Goal: Check status

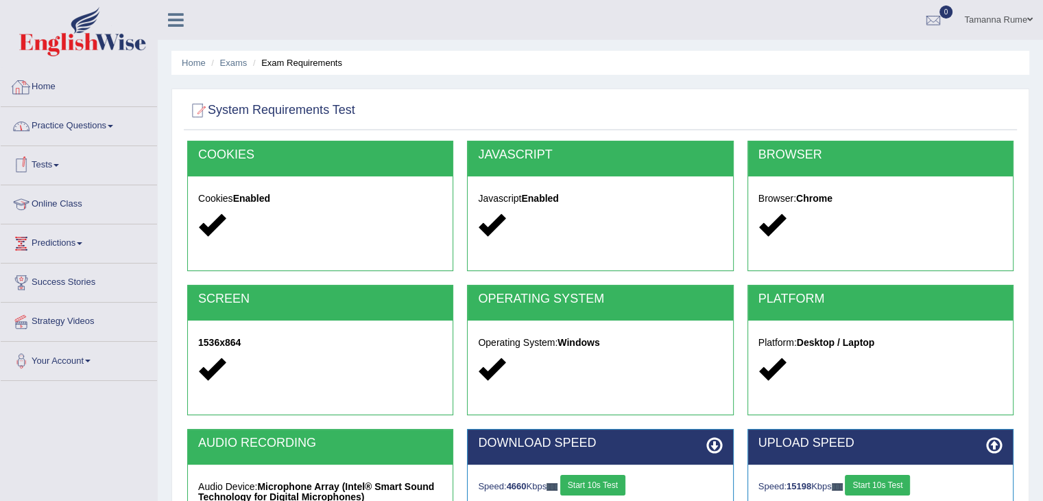
click at [41, 89] on link "Home" at bounding box center [79, 85] width 156 height 34
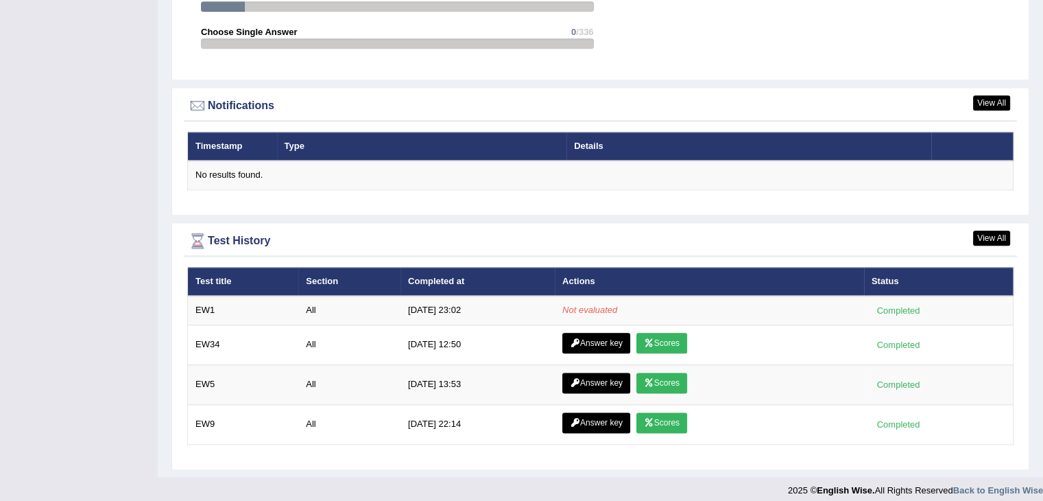
scroll to position [1596, 0]
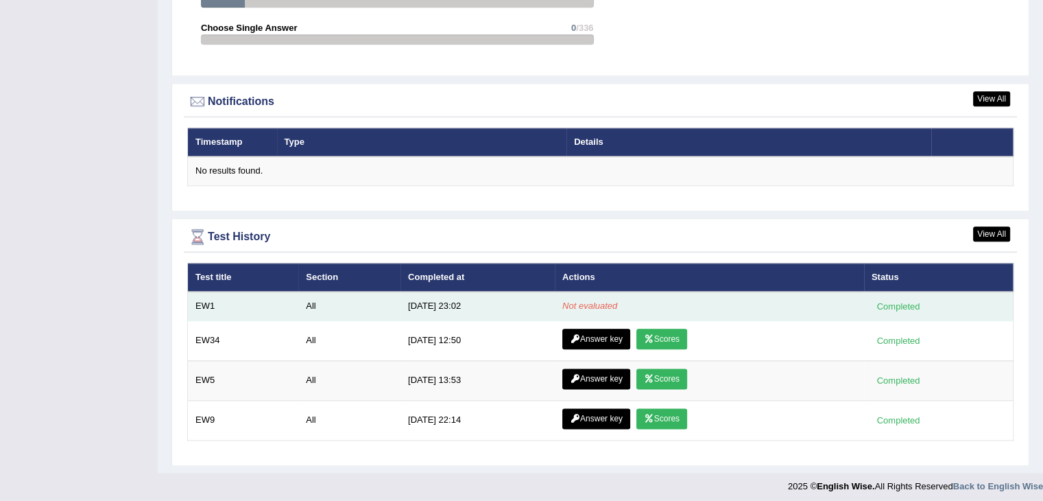
click at [905, 300] on div "Completed" at bounding box center [899, 306] width 54 height 14
drag, startPoint x: 885, startPoint y: 299, endPoint x: 792, endPoint y: 299, distance: 92.6
click at [879, 299] on div "Completed" at bounding box center [899, 306] width 54 height 14
click at [642, 298] on td "Not evaluated" at bounding box center [709, 306] width 309 height 29
click at [307, 301] on td "All" at bounding box center [349, 306] width 102 height 29
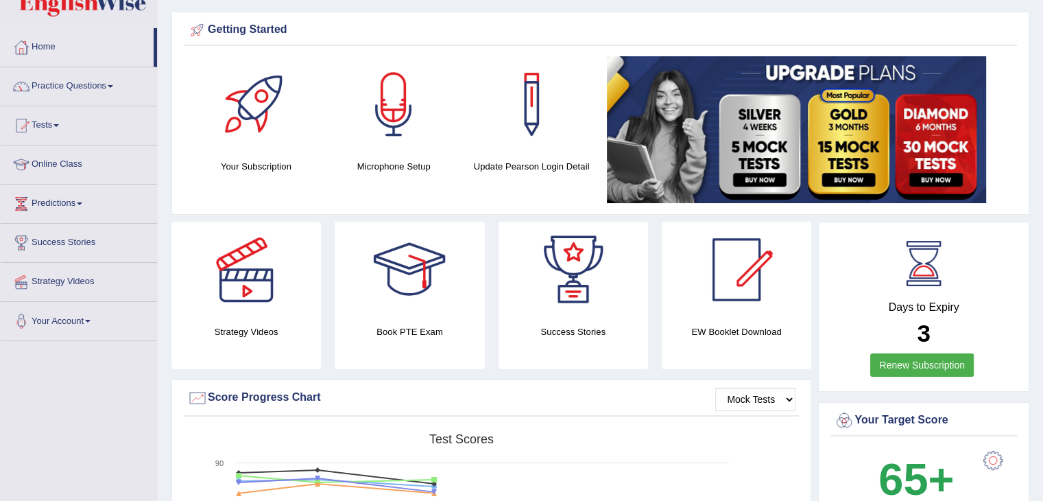
scroll to position [0, 0]
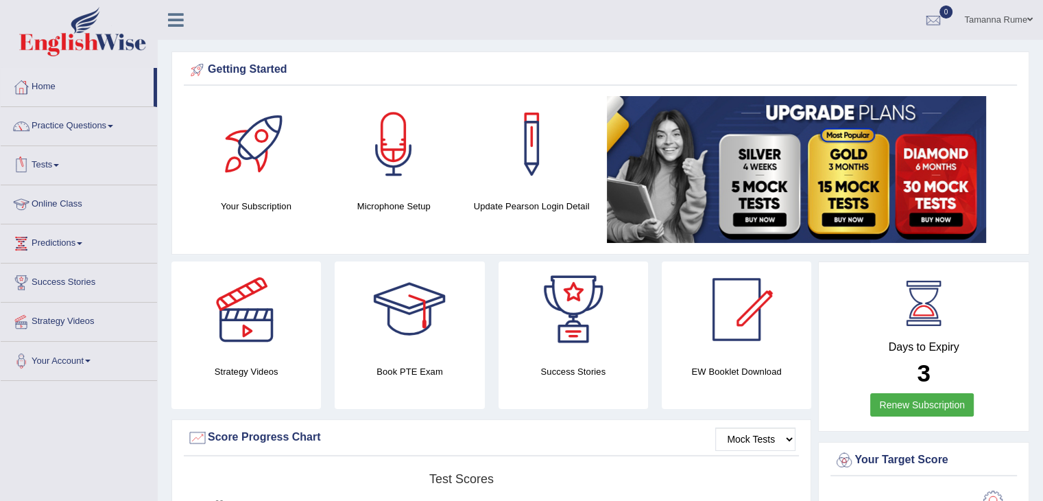
click at [45, 165] on link "Tests" at bounding box center [79, 163] width 156 height 34
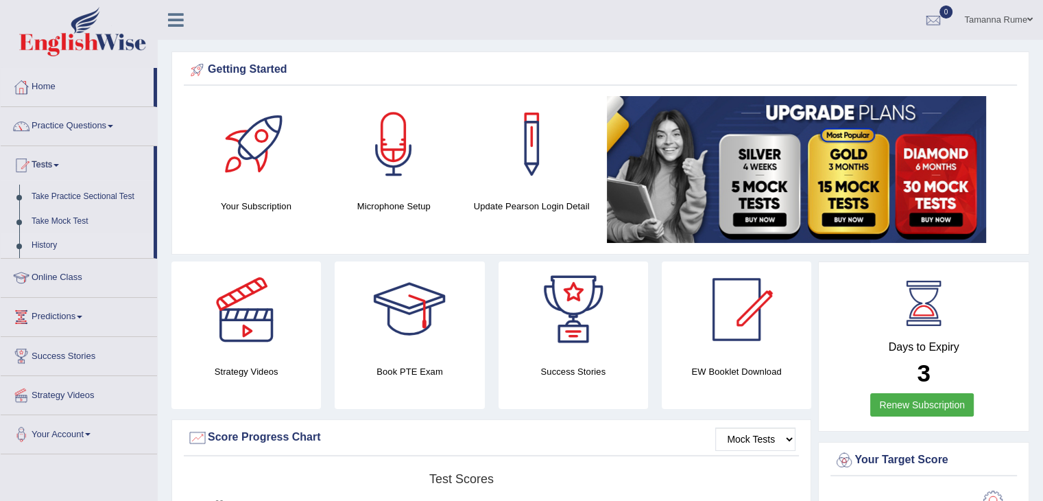
click at [45, 245] on link "History" at bounding box center [89, 245] width 128 height 25
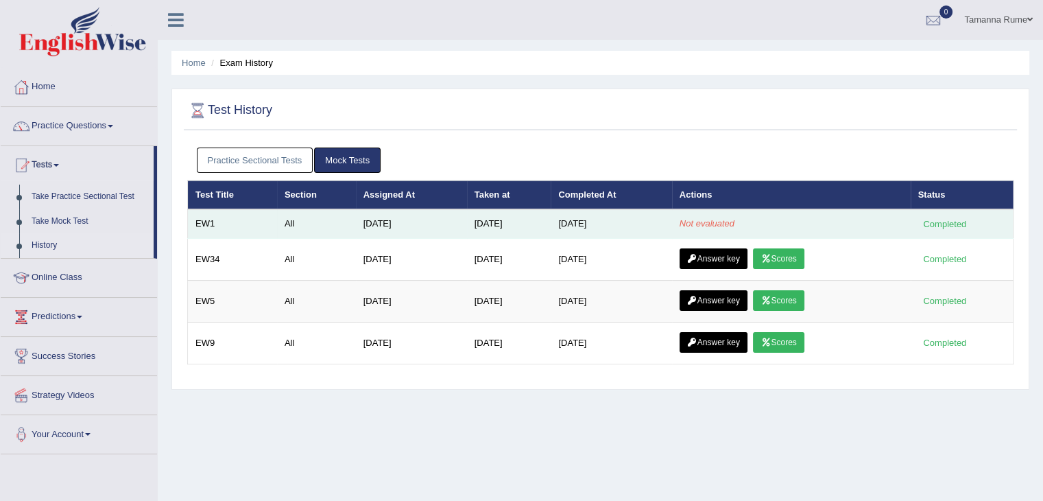
click at [236, 220] on td "EW1" at bounding box center [232, 223] width 89 height 29
click at [280, 224] on td "All" at bounding box center [316, 223] width 79 height 29
drag, startPoint x: 382, startPoint y: 224, endPoint x: 737, endPoint y: 224, distance: 354.7
click at [448, 224] on td "Aug 18, 2025" at bounding box center [411, 223] width 111 height 29
click at [966, 217] on div "Completed" at bounding box center [946, 224] width 54 height 14
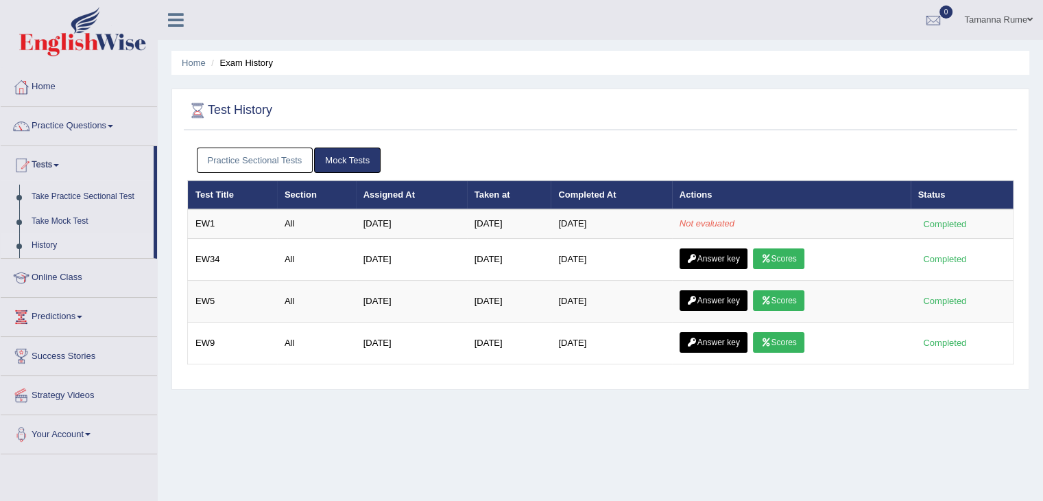
click at [926, 143] on div "Practice Sectional Tests Mock Tests" at bounding box center [600, 161] width 827 height 40
click at [52, 84] on link "Home" at bounding box center [79, 85] width 156 height 34
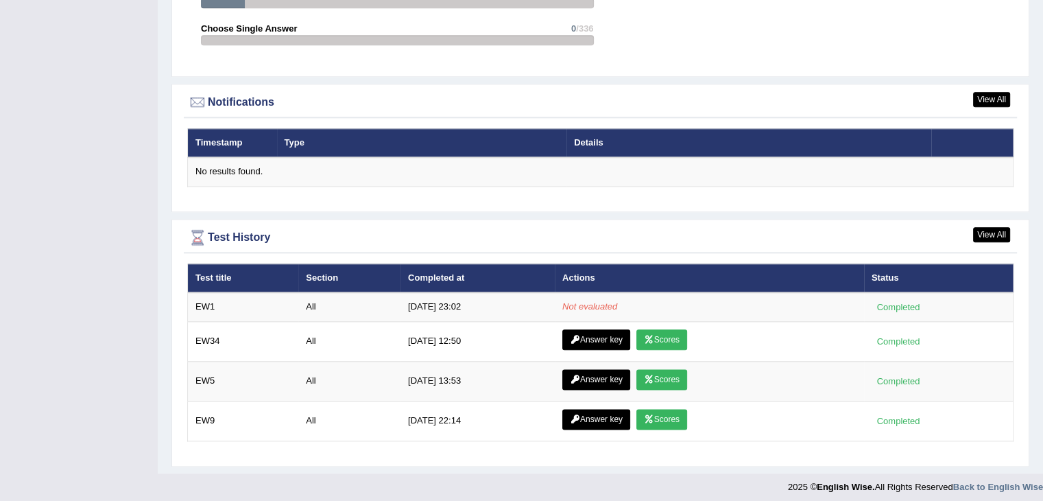
scroll to position [1596, 0]
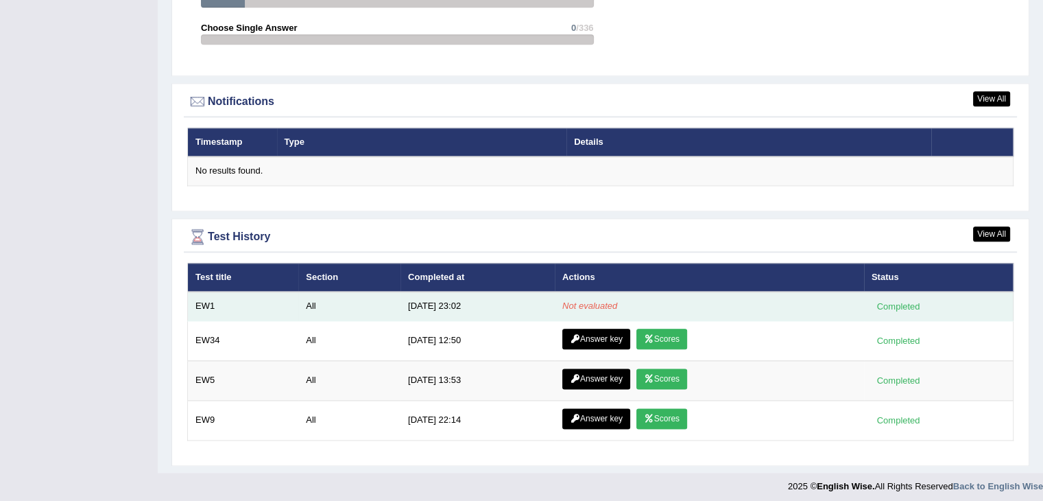
click at [230, 307] on td "EW1" at bounding box center [243, 306] width 111 height 29
click at [892, 300] on div "Completed" at bounding box center [899, 306] width 54 height 14
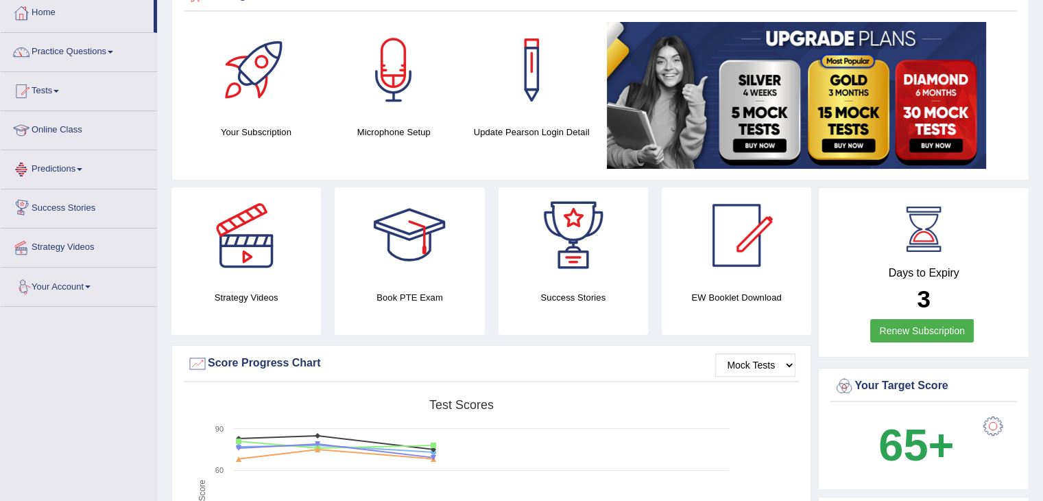
scroll to position [0, 0]
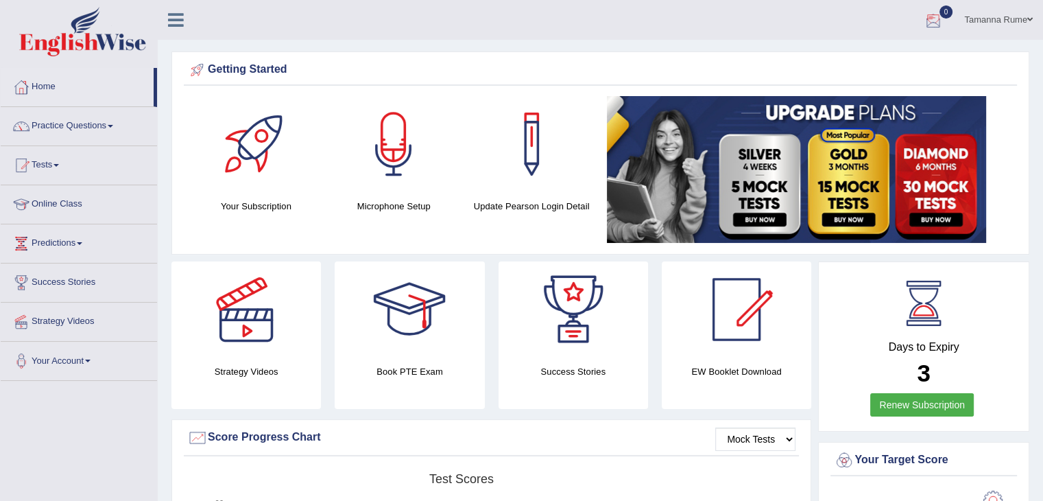
click at [926, 23] on div at bounding box center [933, 20] width 21 height 21
click at [845, 54] on strong "See All Alerts" at bounding box center [847, 57] width 61 height 11
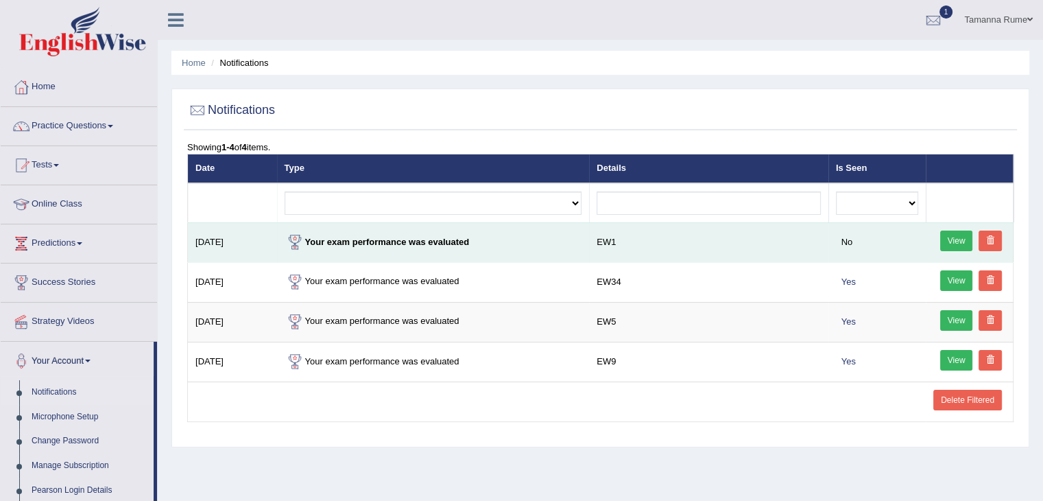
click at [956, 244] on link "View" at bounding box center [956, 240] width 33 height 21
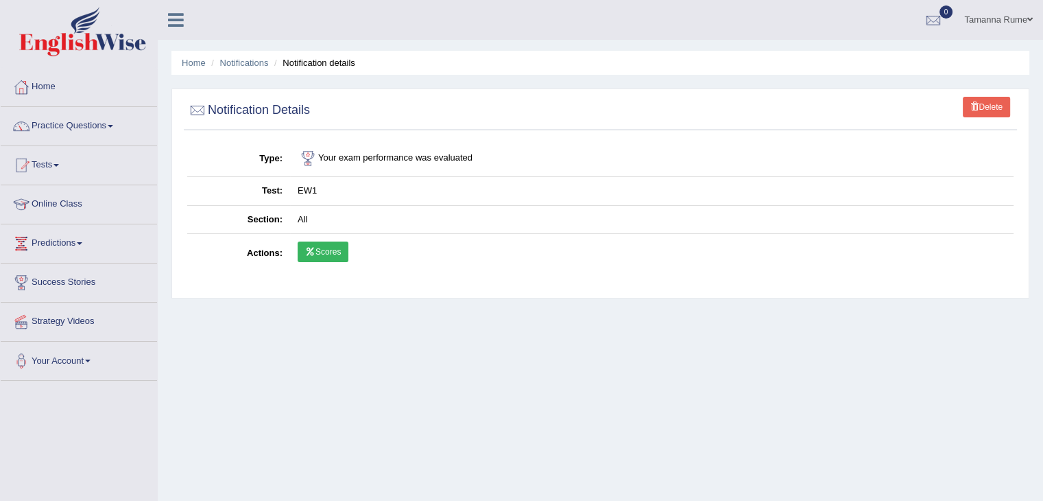
click at [330, 247] on link "Scores" at bounding box center [323, 251] width 51 height 21
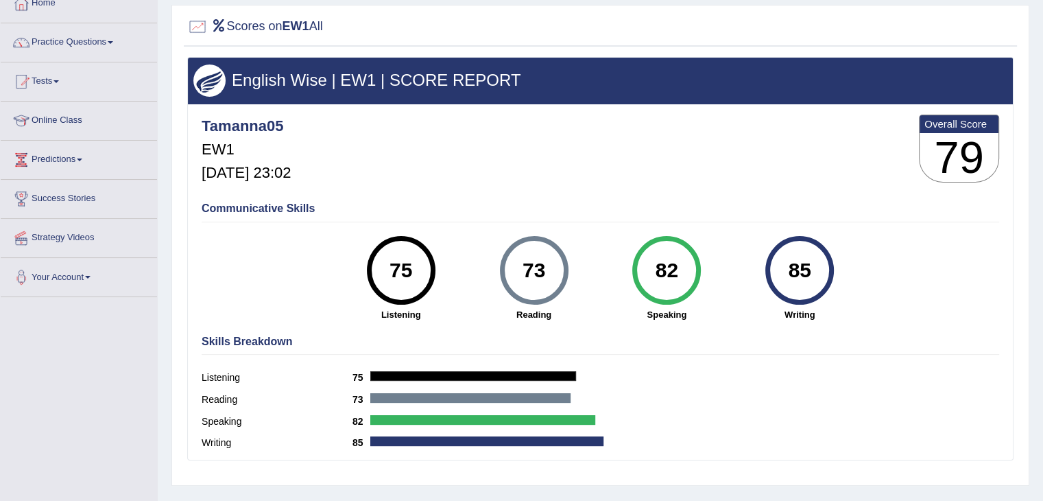
scroll to position [85, 0]
